Goal: Task Accomplishment & Management: Use online tool/utility

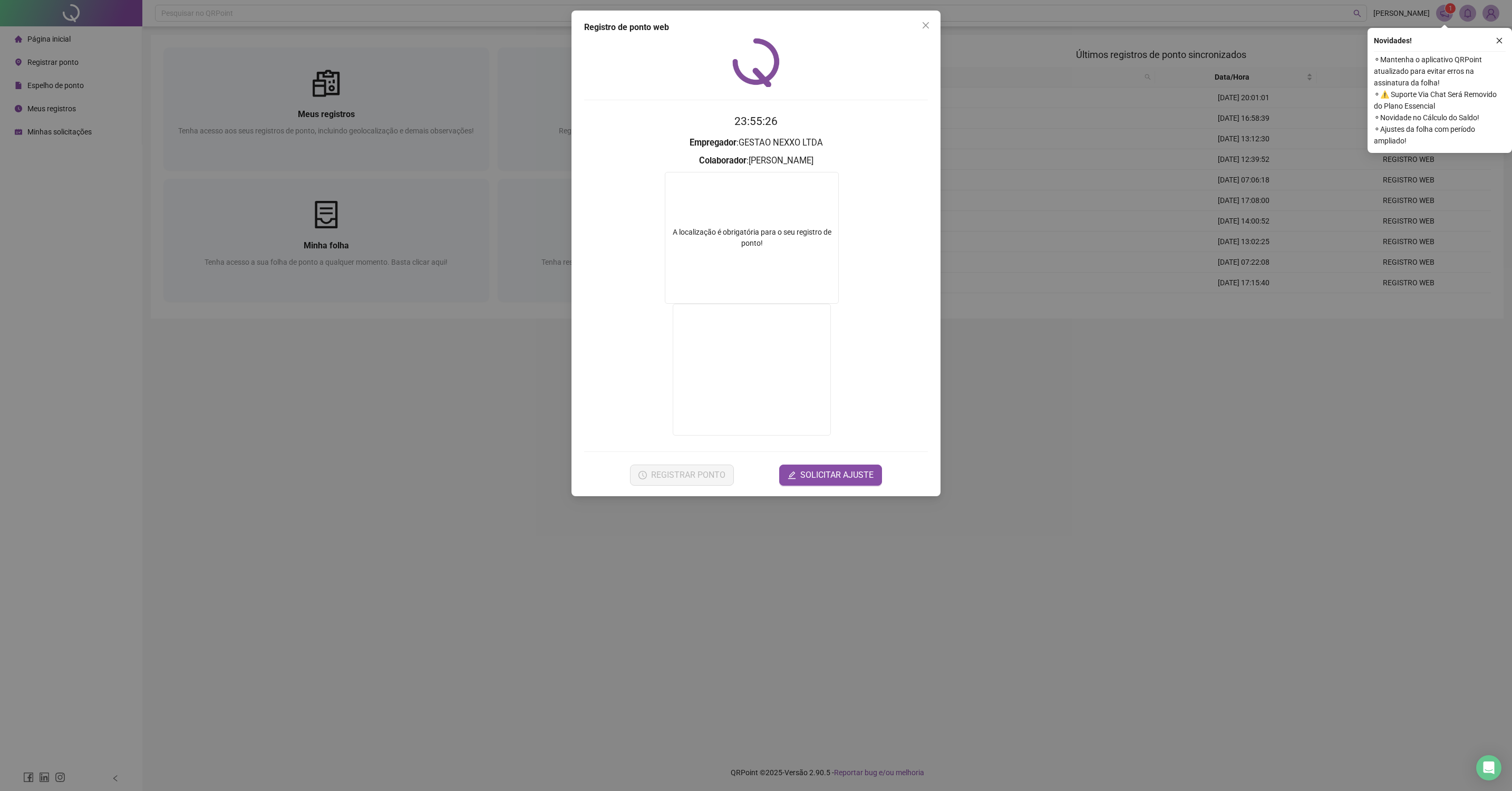
drag, startPoint x: 581, startPoint y: 515, endPoint x: 570, endPoint y: 516, distance: 11.0
click at [571, 516] on div "Registro de ponto web 23:55:26 Empregador : GESTAO NEXXO LTDA Colaborador : PED…" at bounding box center [756, 396] width 1512 height 791
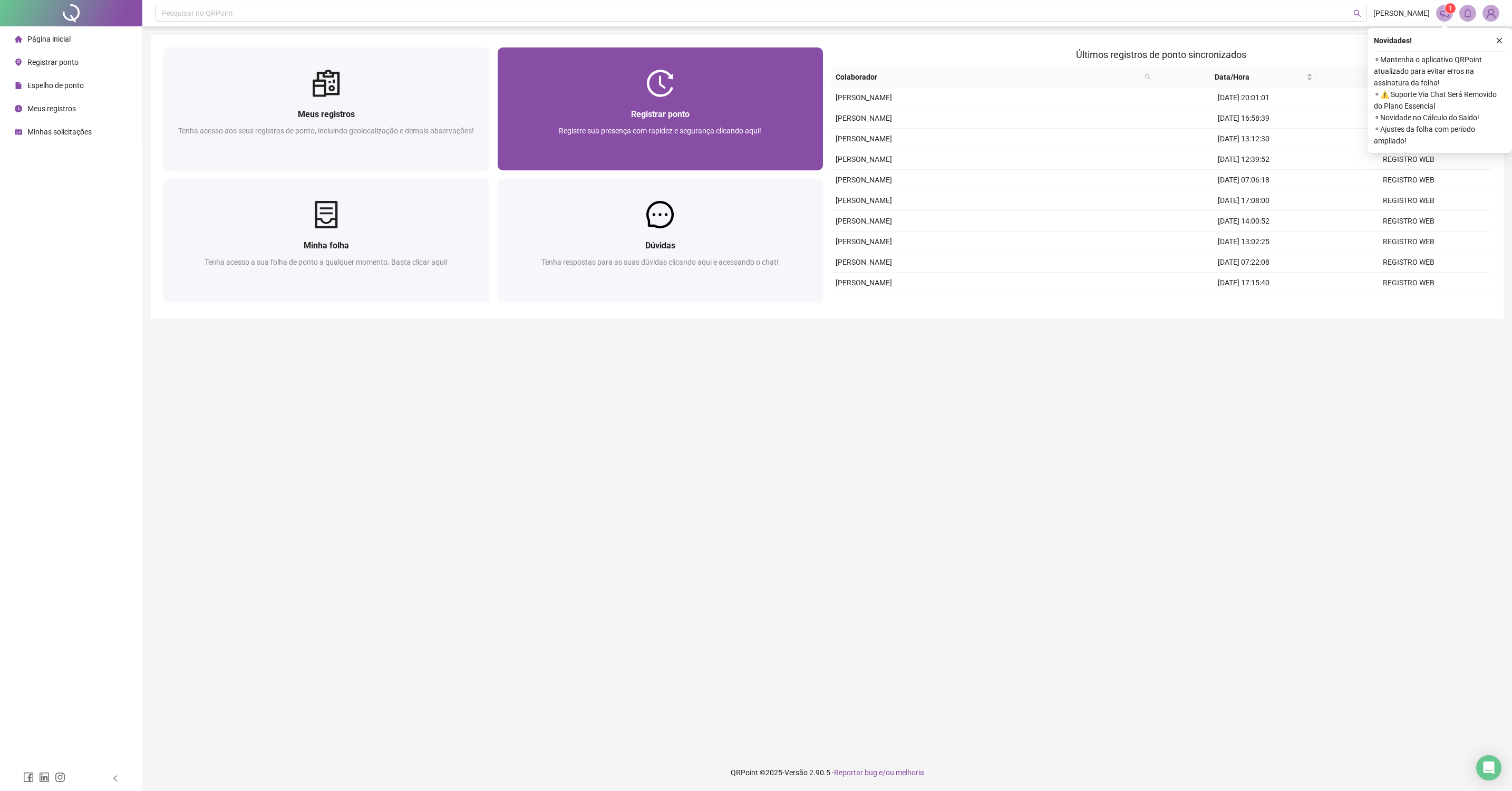
click at [632, 127] on span "Registre sua presença com rapidez e segurança clicando aqui!" at bounding box center [660, 131] width 202 height 8
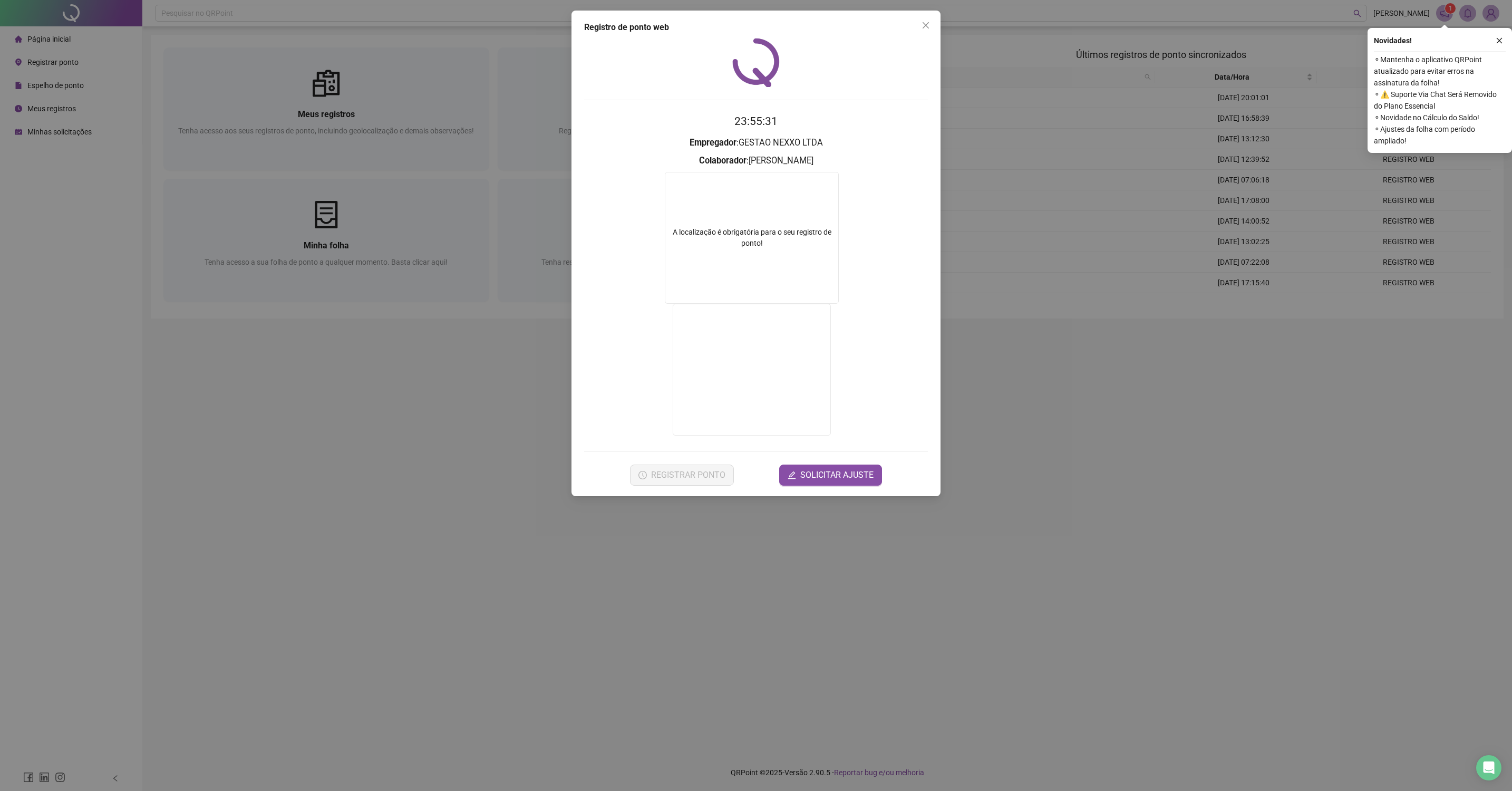
click at [689, 520] on div "Registro de ponto web 23:55:31 Empregador : GESTAO NEXXO LTDA Colaborador : PED…" at bounding box center [756, 396] width 1512 height 791
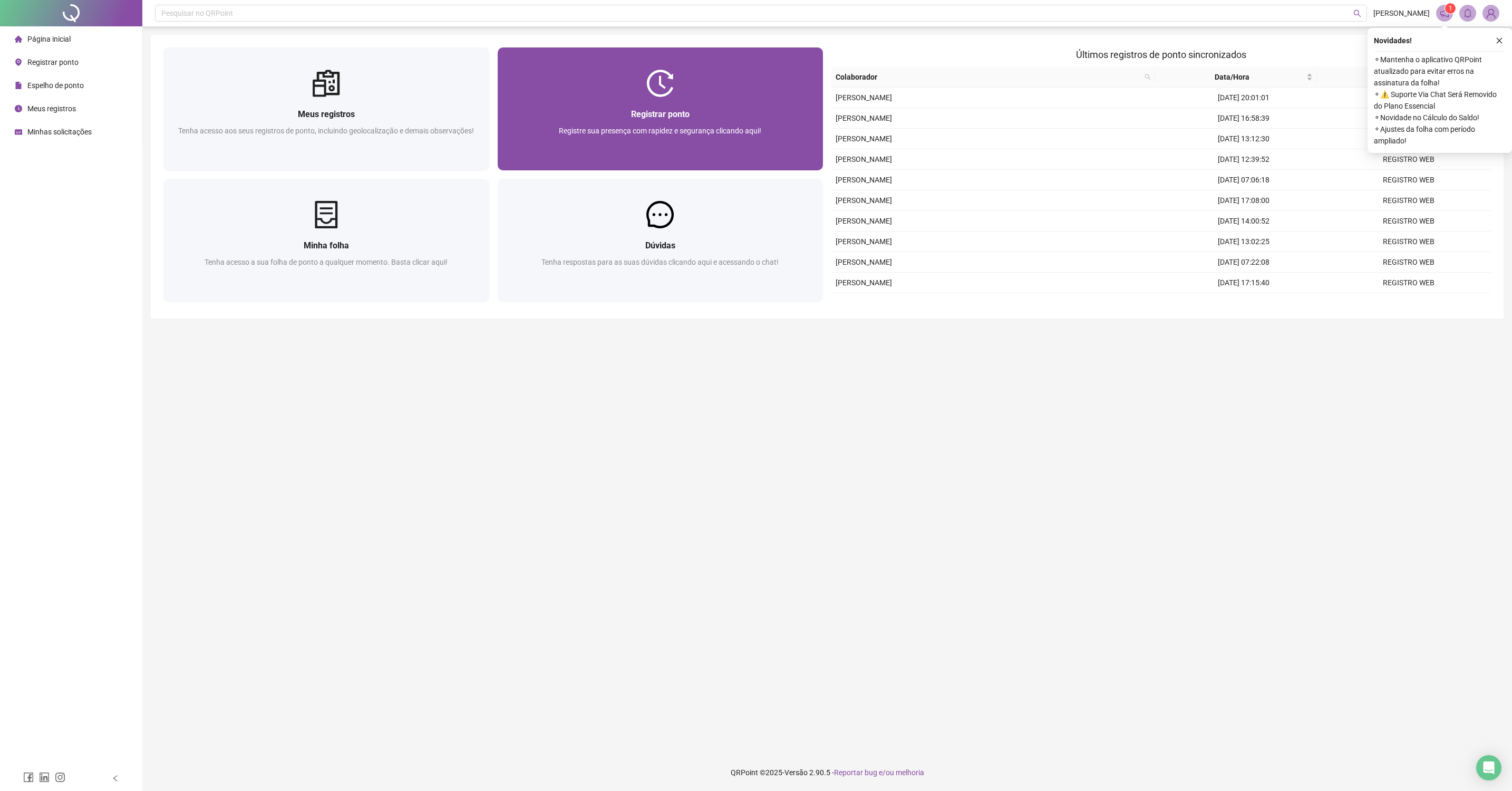
click at [725, 95] on div "Registrar ponto Registre sua presença com rapidez e segurança clicando aqui!" at bounding box center [661, 109] width 326 height 123
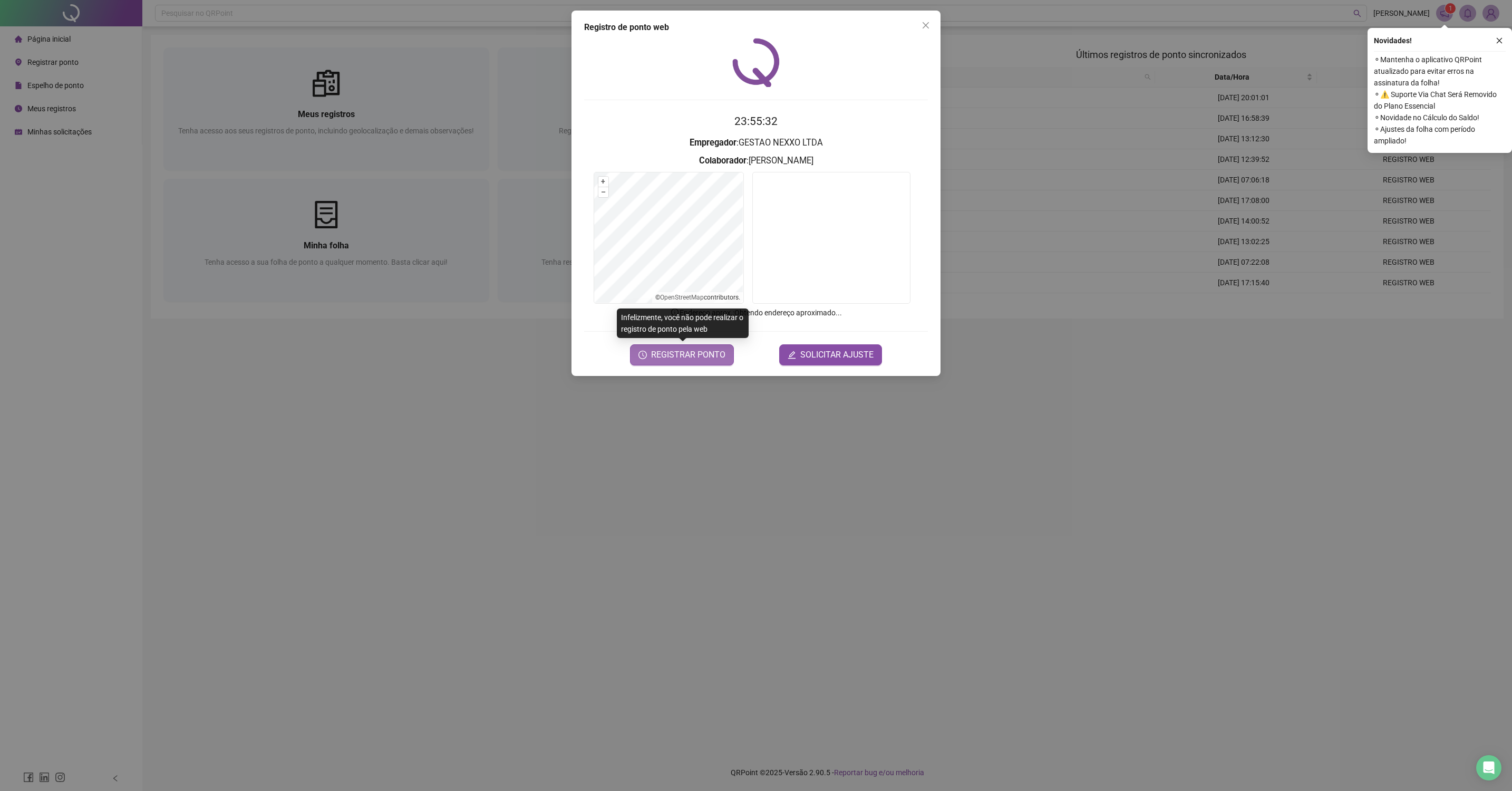
click at [689, 355] on span "REGISTRAR PONTO" at bounding box center [689, 355] width 75 height 12
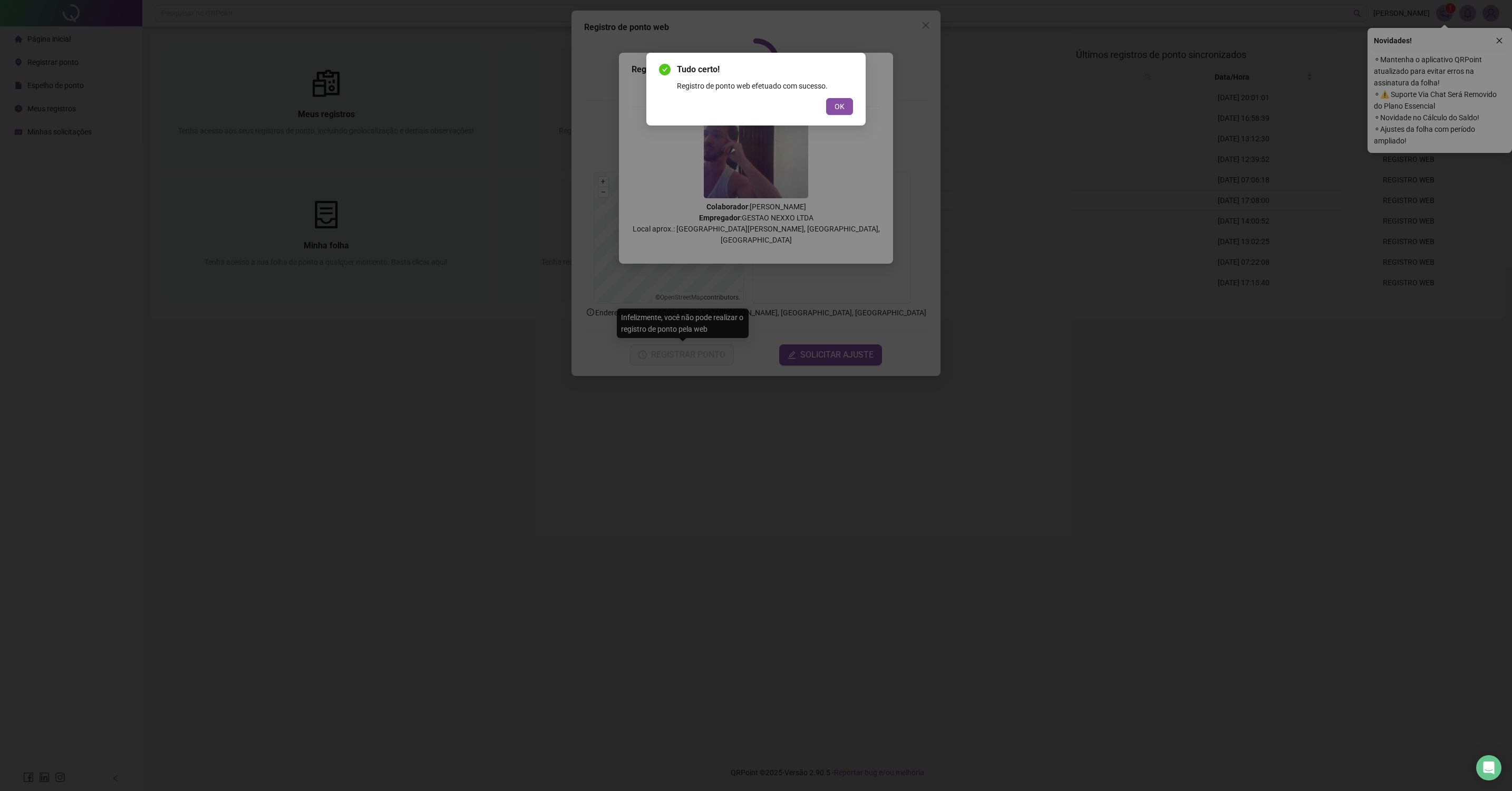
click at [822, 104] on div "OK" at bounding box center [756, 107] width 194 height 17
drag, startPoint x: 837, startPoint y: 104, endPoint x: 868, endPoint y: 79, distance: 39.8
click at [837, 104] on span "OK" at bounding box center [839, 107] width 10 height 12
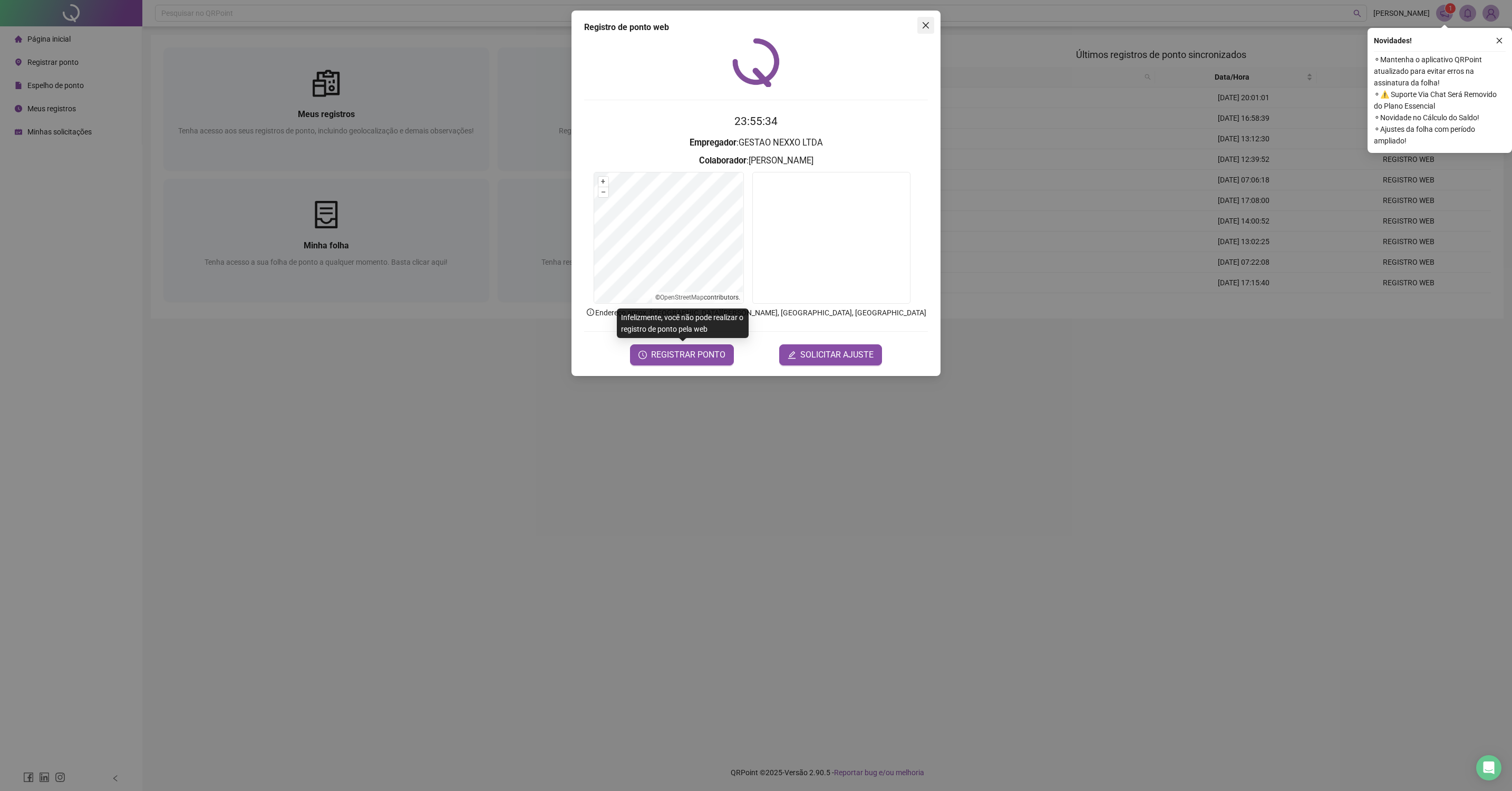
click at [932, 20] on button "Close" at bounding box center [926, 25] width 17 height 17
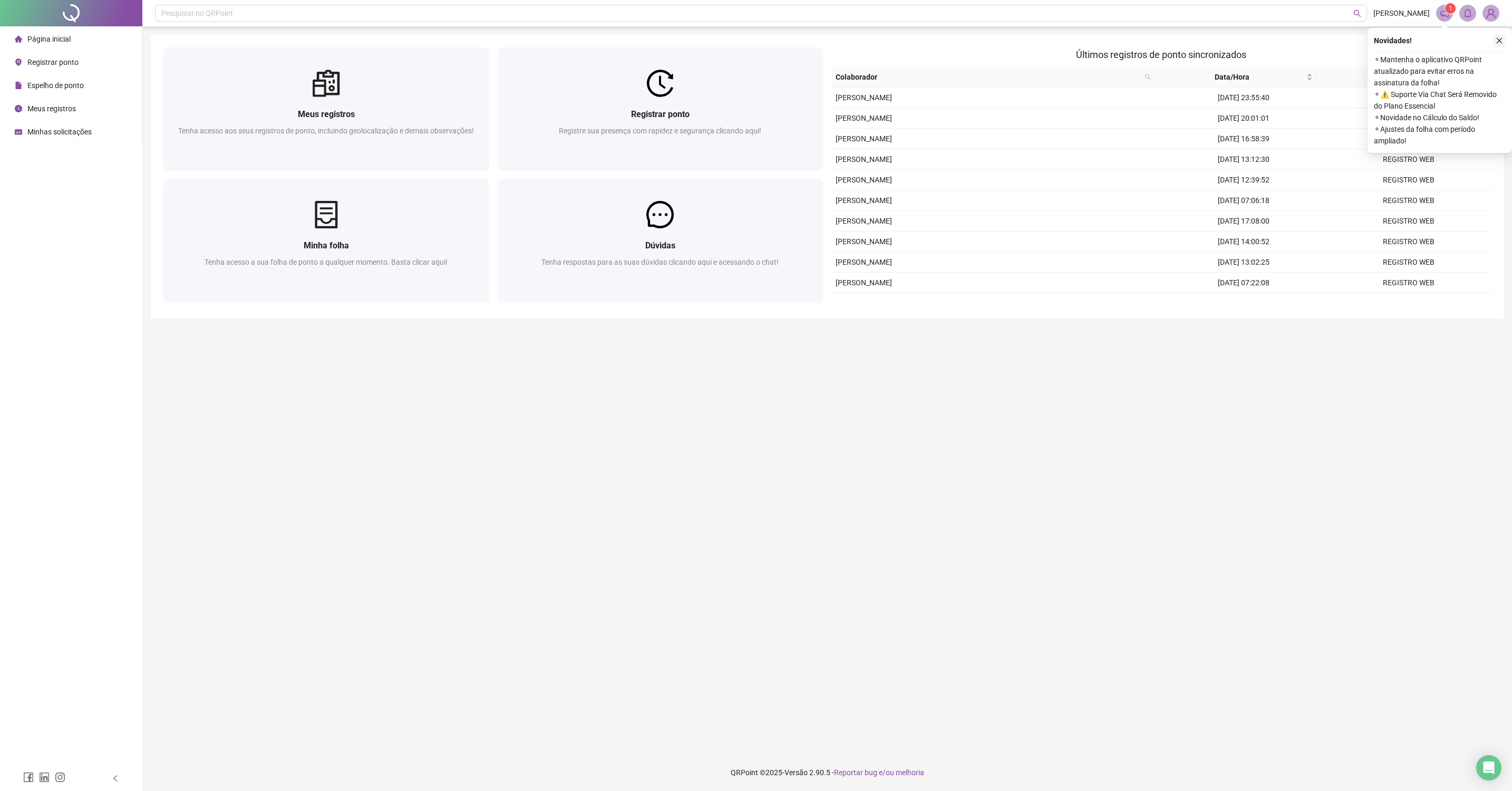
click at [1501, 36] on button "button" at bounding box center [1499, 40] width 12 height 12
